Goal: Check status

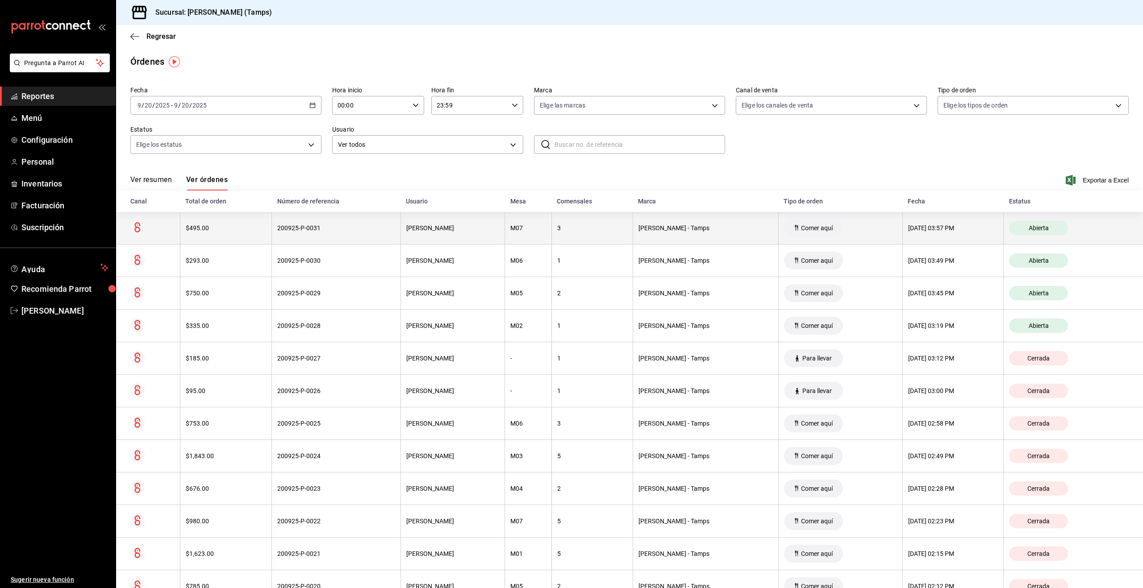
click at [545, 230] on div "M07" at bounding box center [527, 227] width 35 height 7
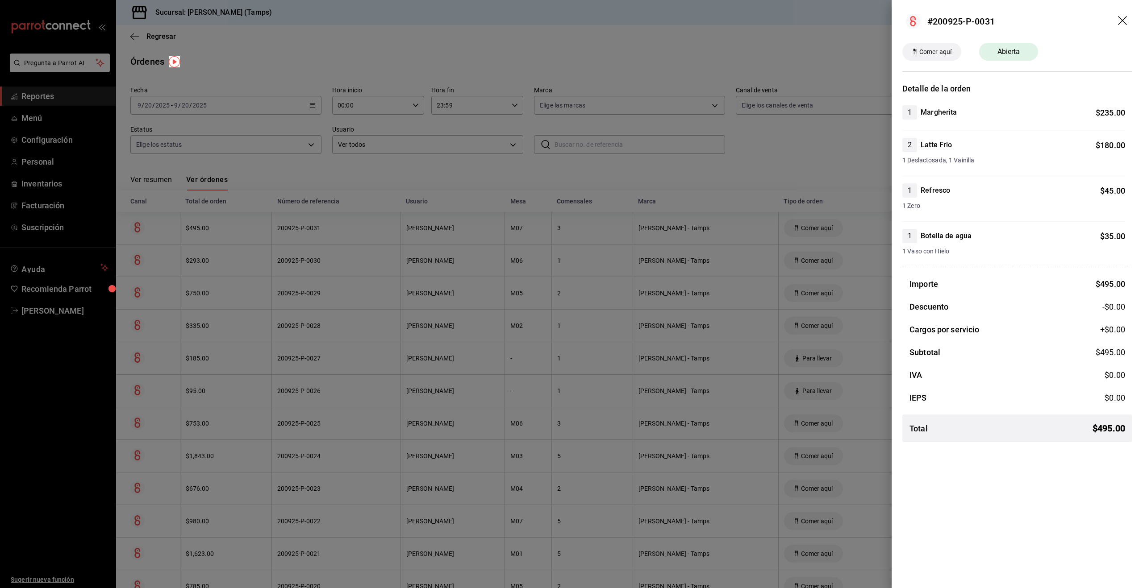
drag, startPoint x: 685, startPoint y: 256, endPoint x: 672, endPoint y: 257, distance: 13.0
click at [685, 256] on div at bounding box center [571, 294] width 1143 height 588
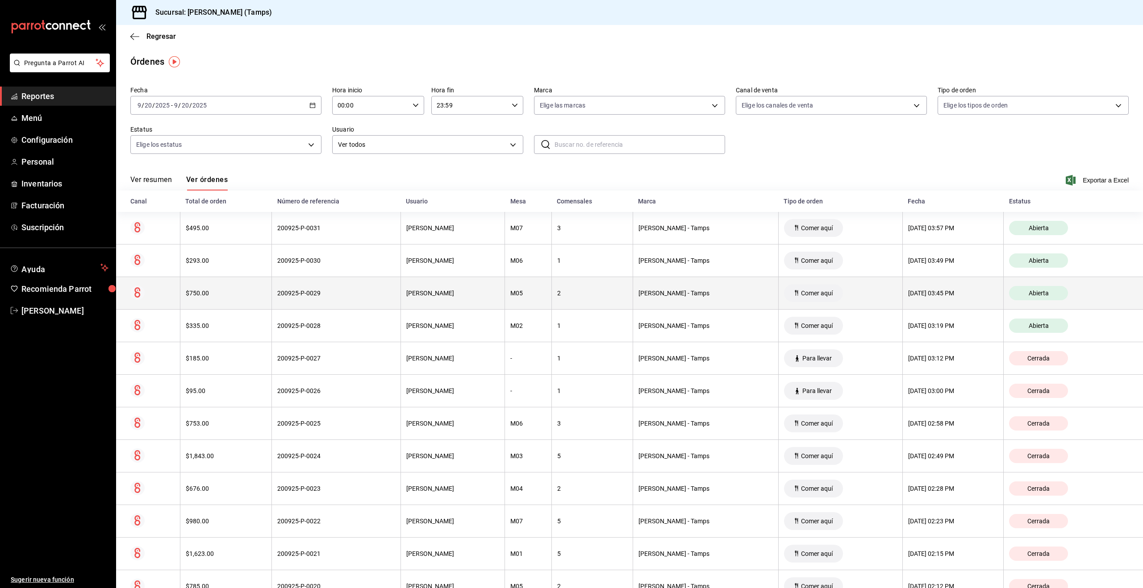
click at [498, 291] on div "Ilse Atkinson" at bounding box center [452, 293] width 93 height 7
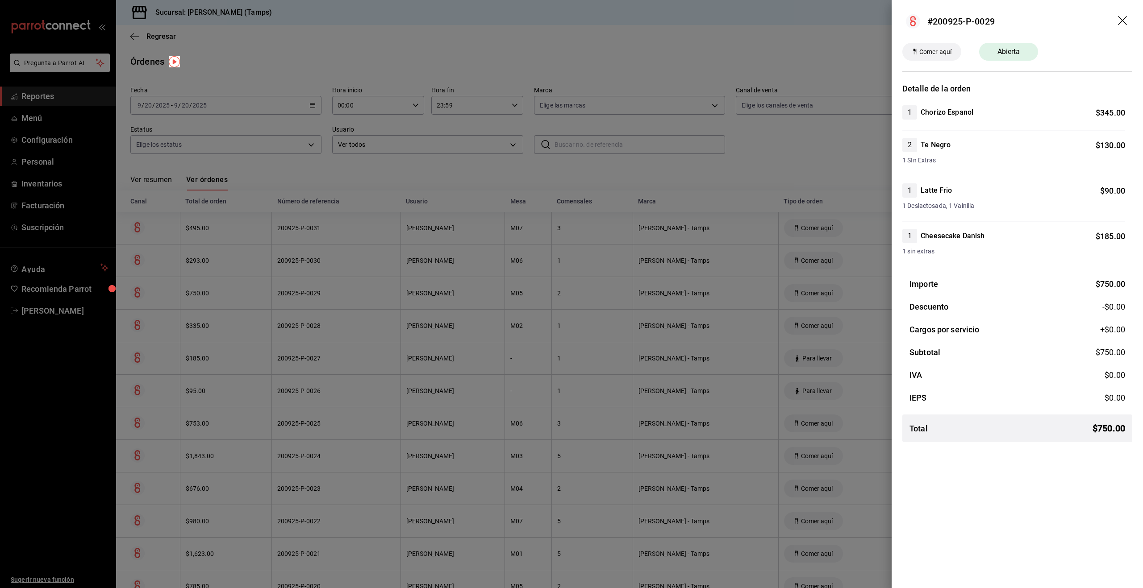
click at [498, 291] on div at bounding box center [571, 294] width 1143 height 588
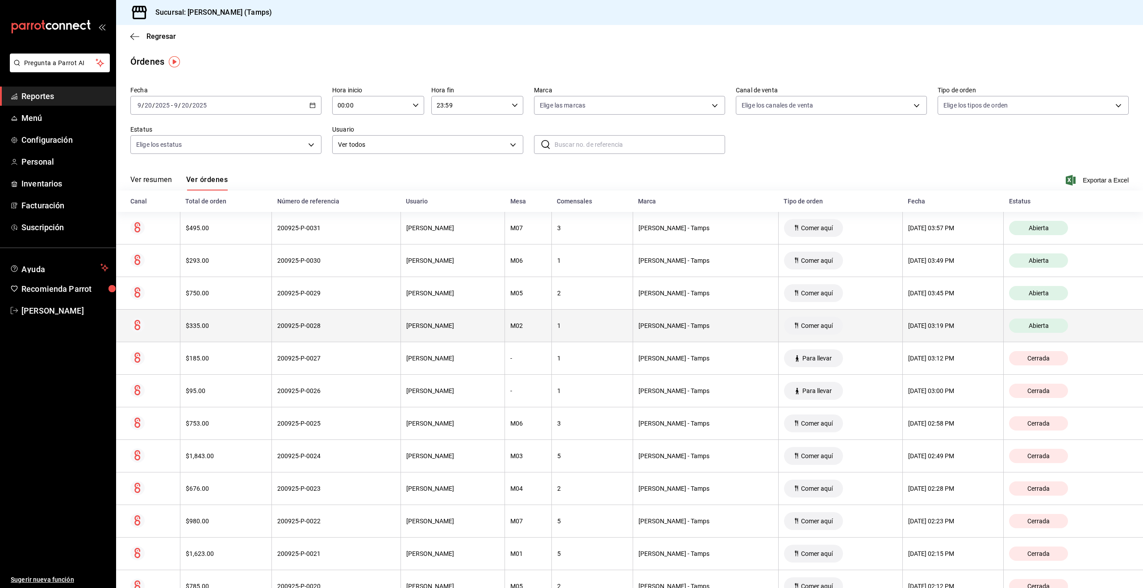
click at [494, 323] on div "[PERSON_NAME]" at bounding box center [452, 325] width 93 height 7
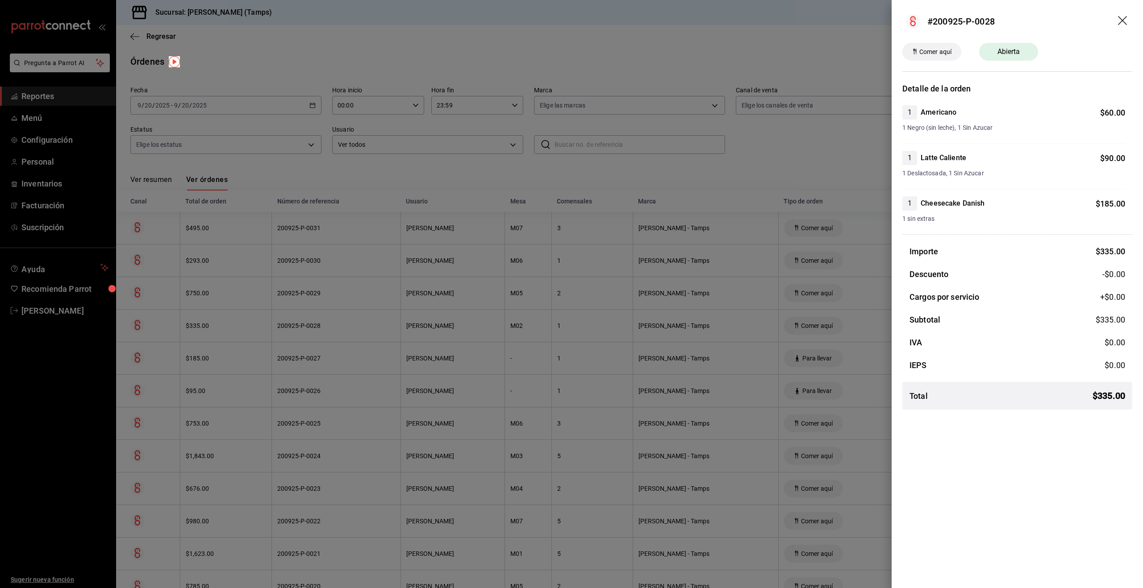
click at [482, 243] on div at bounding box center [571, 294] width 1143 height 588
